Goal: Information Seeking & Learning: Check status

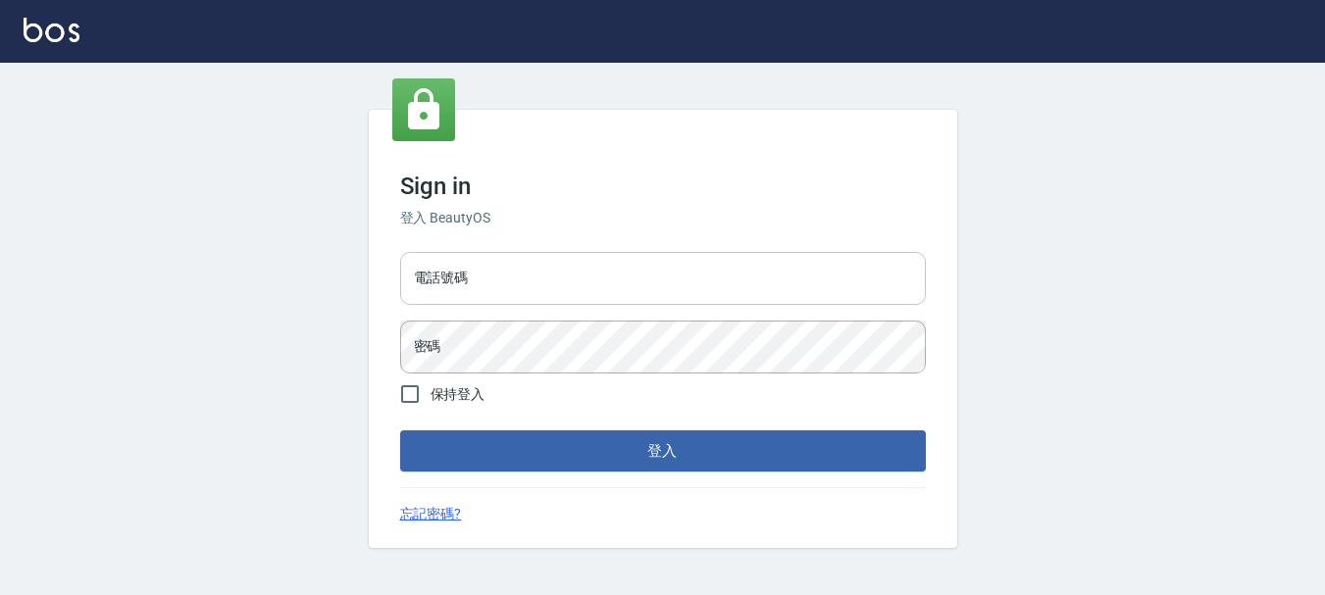
click at [480, 300] on input "電話號碼" at bounding box center [663, 278] width 526 height 53
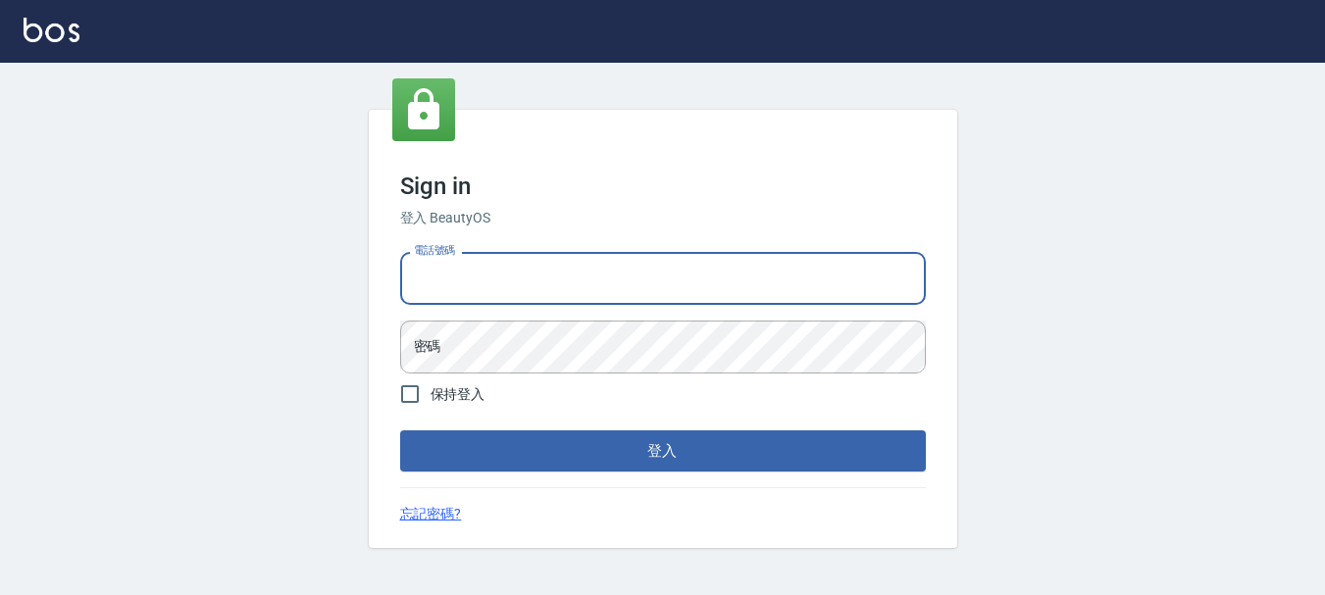
click at [474, 289] on input "電話號碼" at bounding box center [663, 278] width 526 height 53
type input "0989752772"
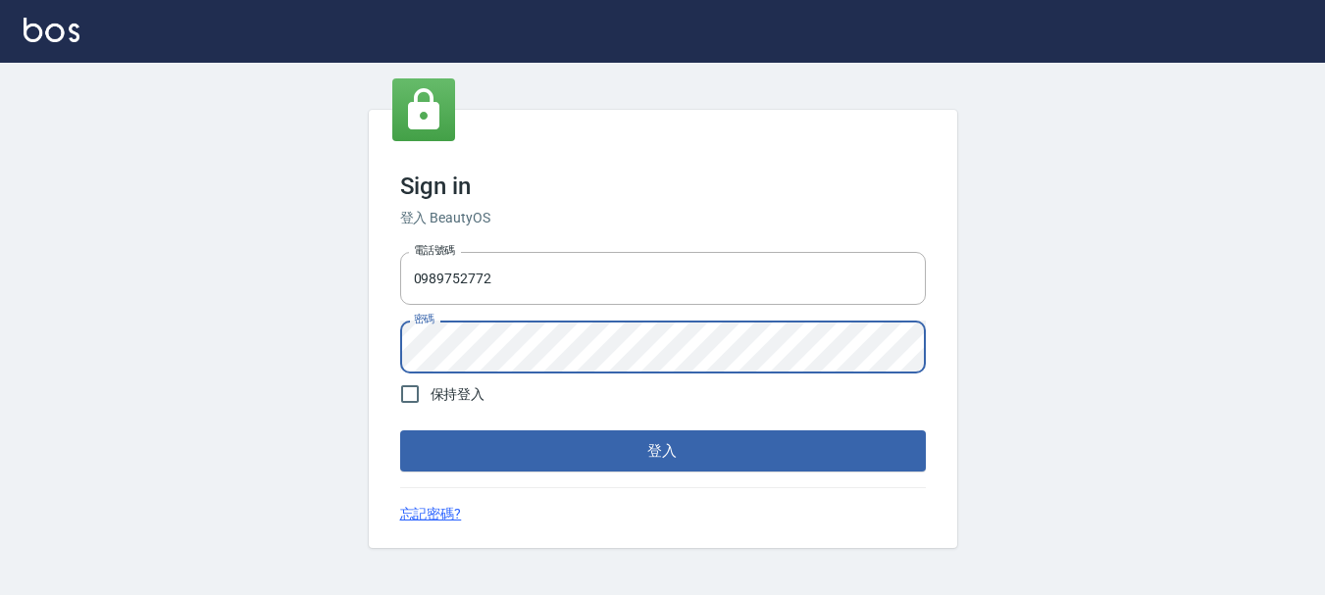
click at [400, 431] on button "登入" at bounding box center [663, 451] width 526 height 41
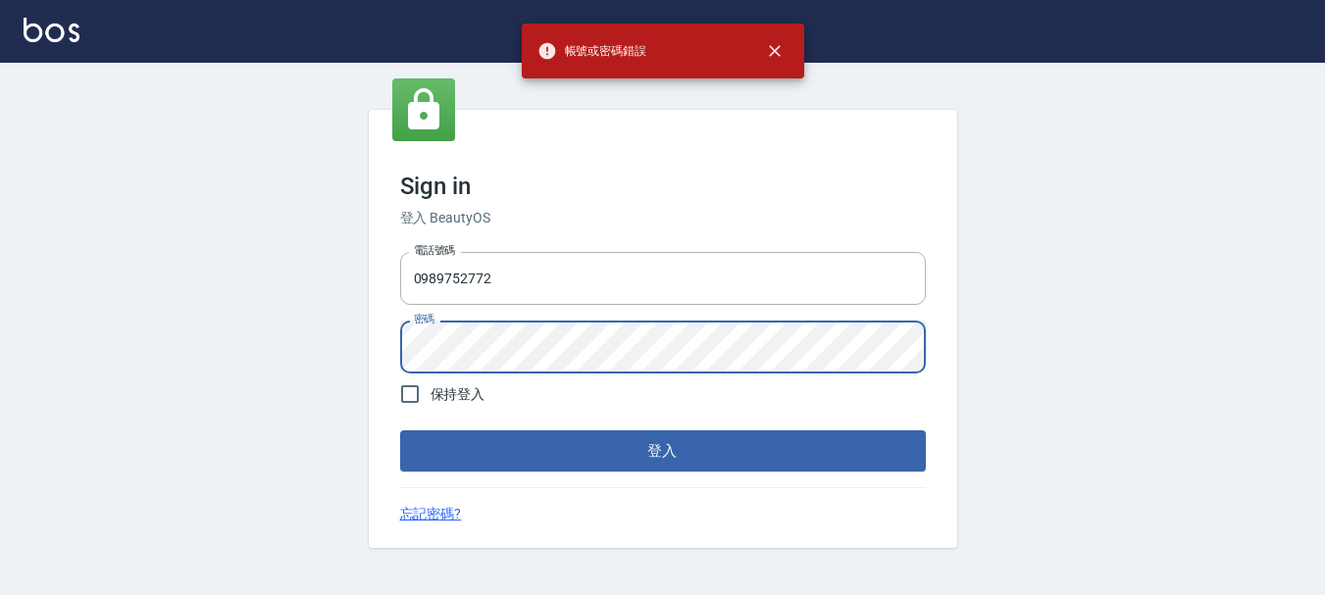
click at [400, 431] on button "登入" at bounding box center [663, 451] width 526 height 41
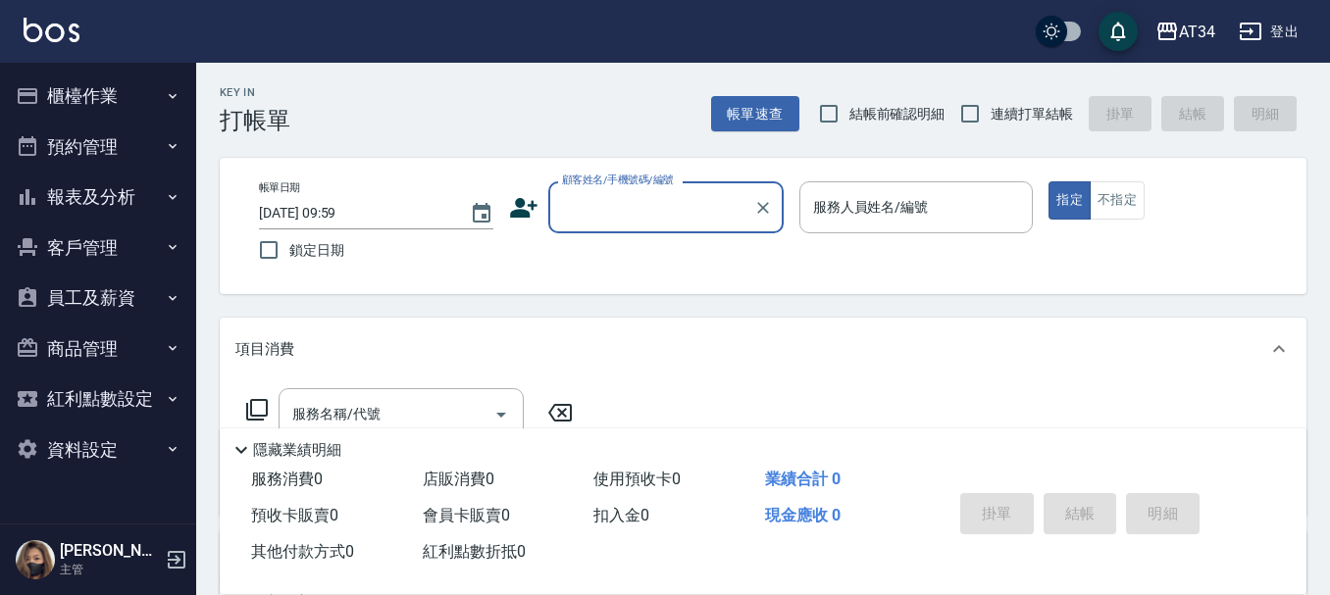
click at [141, 242] on button "客戶管理" at bounding box center [98, 248] width 180 height 51
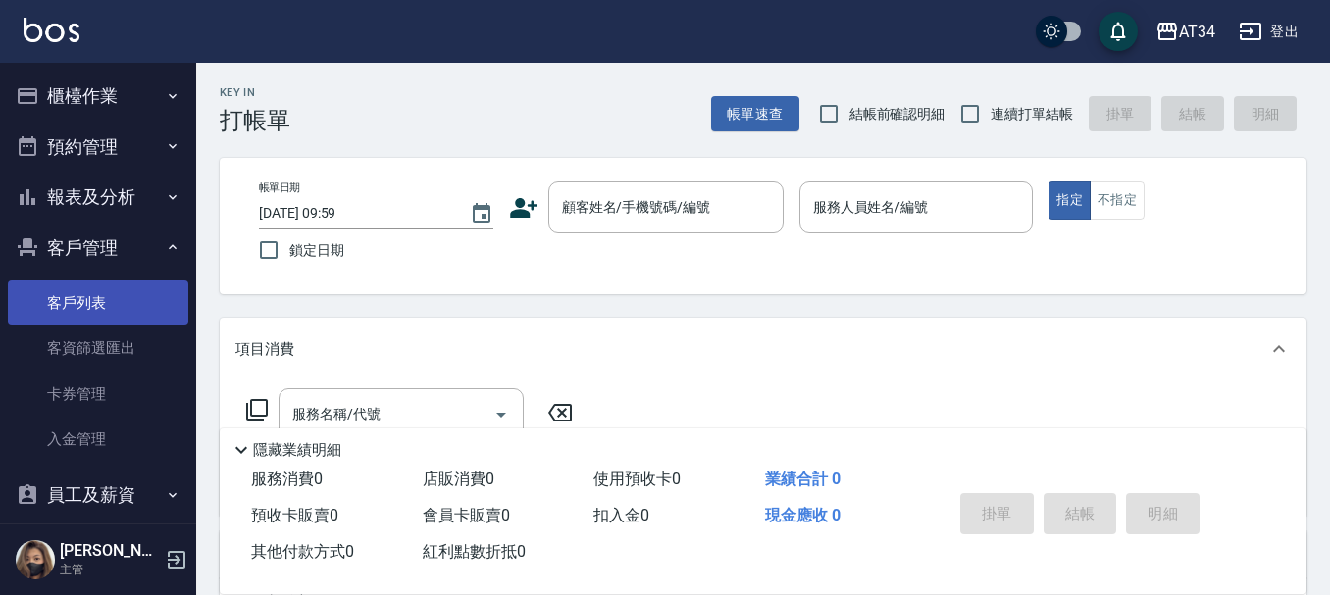
click at [134, 295] on link "客戶列表" at bounding box center [98, 303] width 180 height 45
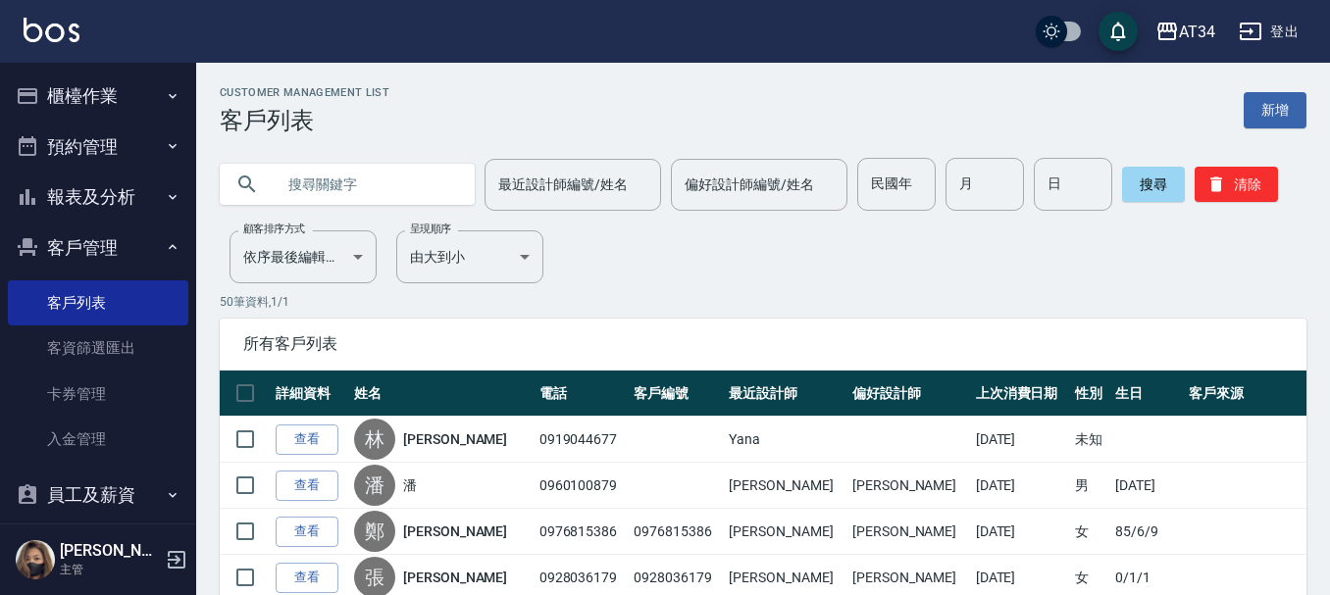
click at [385, 180] on input "text" at bounding box center [367, 184] width 184 height 53
type input "096650"
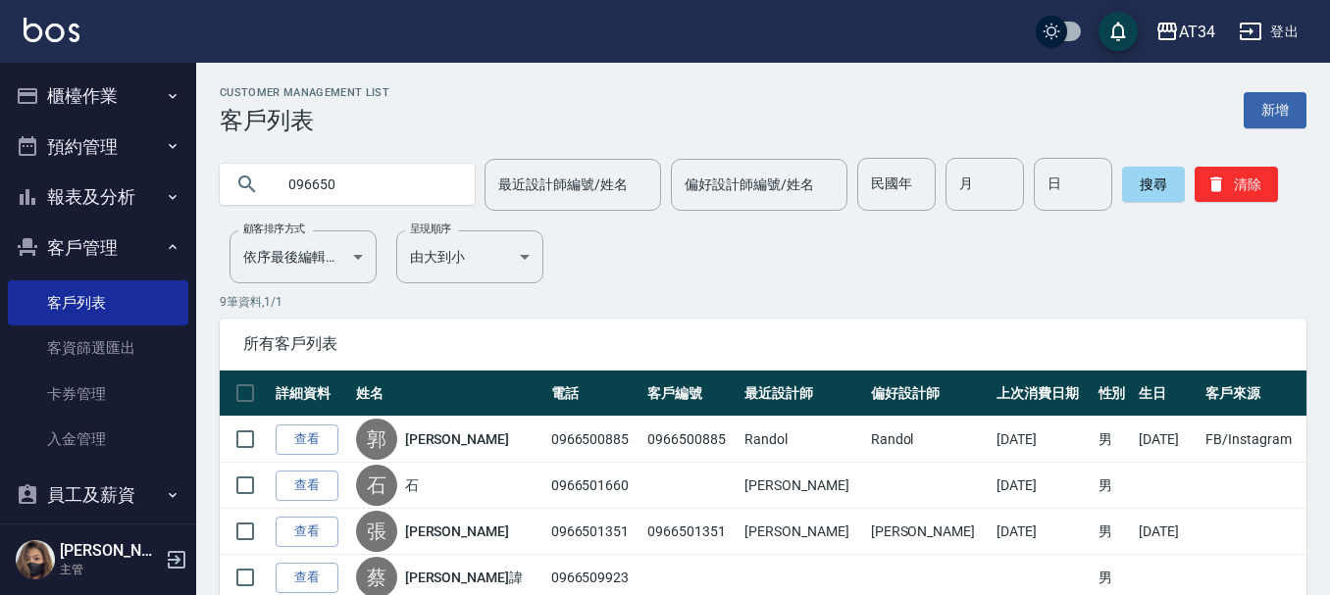
click at [330, 482] on link "查看" at bounding box center [307, 486] width 63 height 30
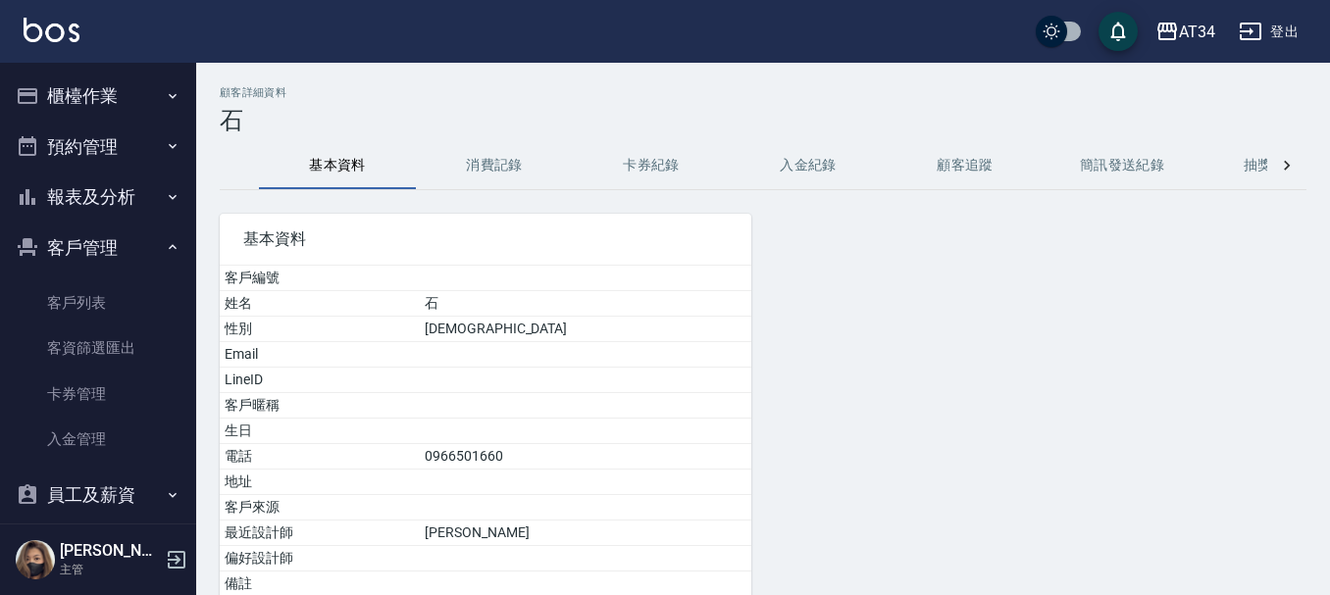
click at [479, 147] on button "消費記錄" at bounding box center [494, 165] width 157 height 47
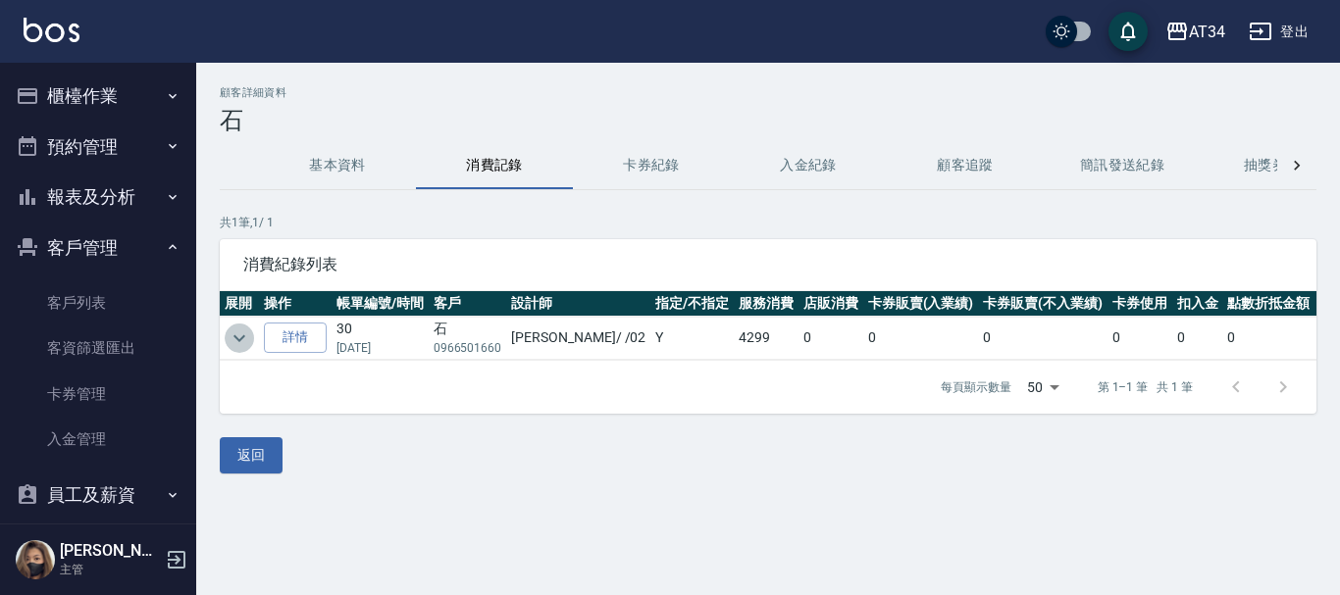
click at [230, 329] on icon "expand row" at bounding box center [240, 339] width 24 height 24
